Goal: Information Seeking & Learning: Check status

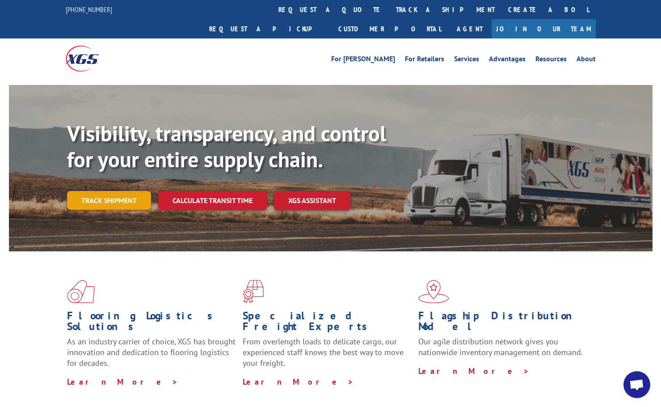
click at [94, 191] on link "Track shipment" at bounding box center [109, 200] width 84 height 19
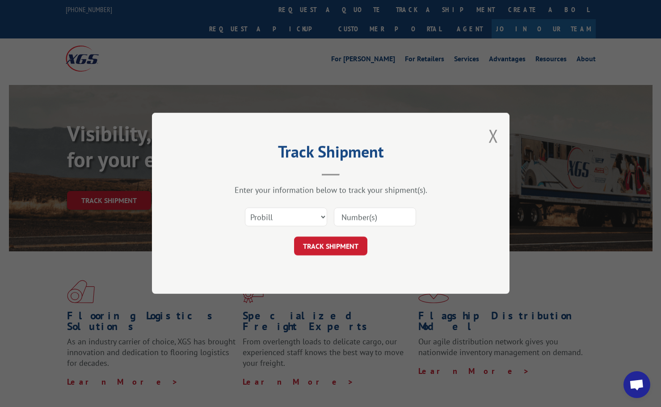
click at [366, 218] on input at bounding box center [375, 217] width 82 height 19
paste input "16912419"
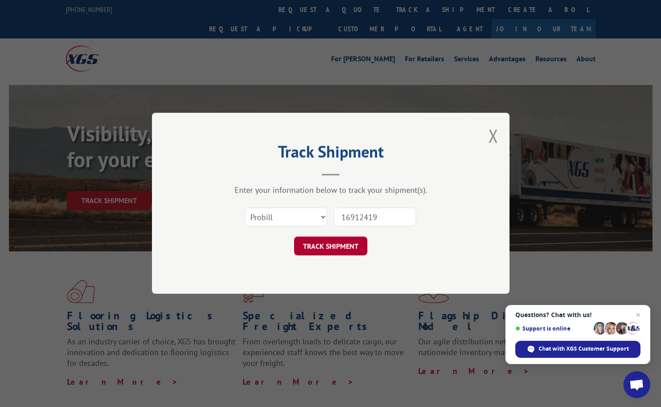
type input "16912419"
click at [354, 240] on button "TRACK SHIPMENT" at bounding box center [330, 246] width 73 height 19
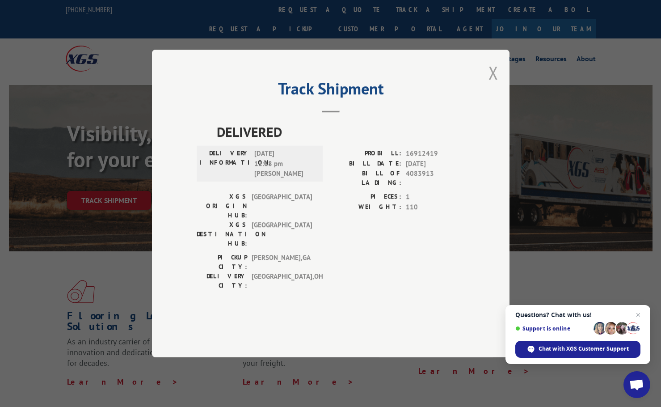
click at [492, 84] on button "Close modal" at bounding box center [493, 73] width 10 height 24
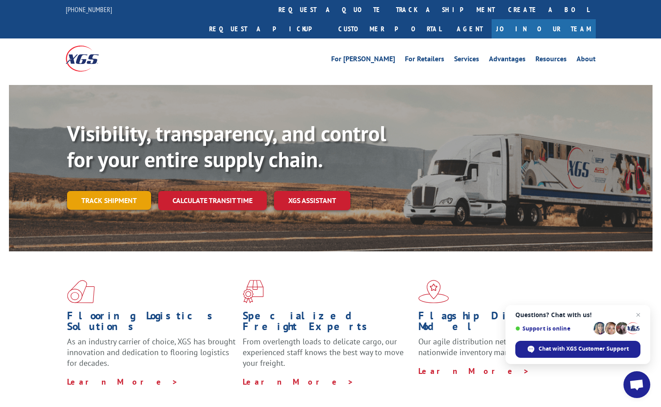
click at [133, 191] on link "Track shipment" at bounding box center [109, 200] width 84 height 19
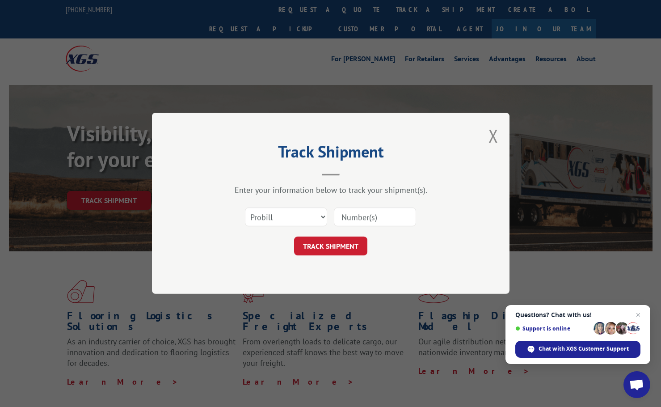
click at [371, 218] on input at bounding box center [375, 217] width 82 height 19
paste input "16912761"
type input "16912761"
click at [327, 242] on button "TRACK SHIPMENT" at bounding box center [330, 246] width 73 height 19
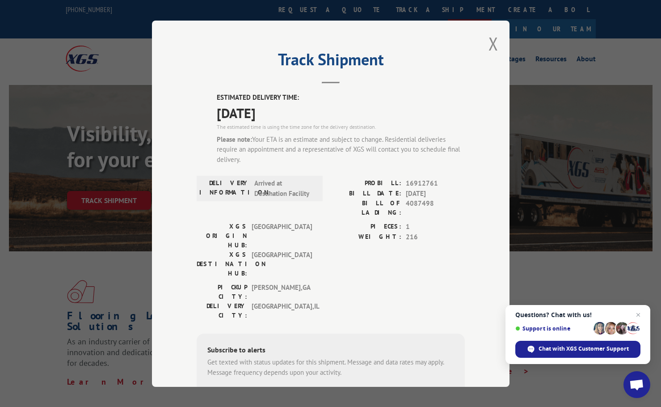
drag, startPoint x: 487, startPoint y: 43, endPoint x: 512, endPoint y: 15, distance: 37.0
click at [488, 42] on button "Close modal" at bounding box center [493, 44] width 10 height 24
